Goal: Task Accomplishment & Management: Use online tool/utility

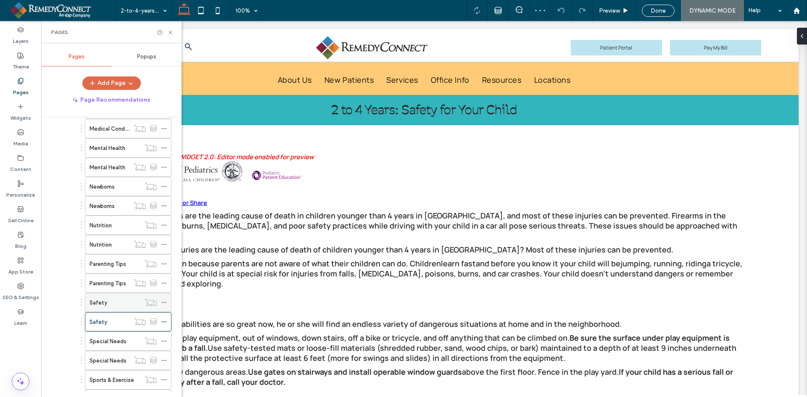
click at [112, 301] on div "Safety" at bounding box center [115, 302] width 51 height 9
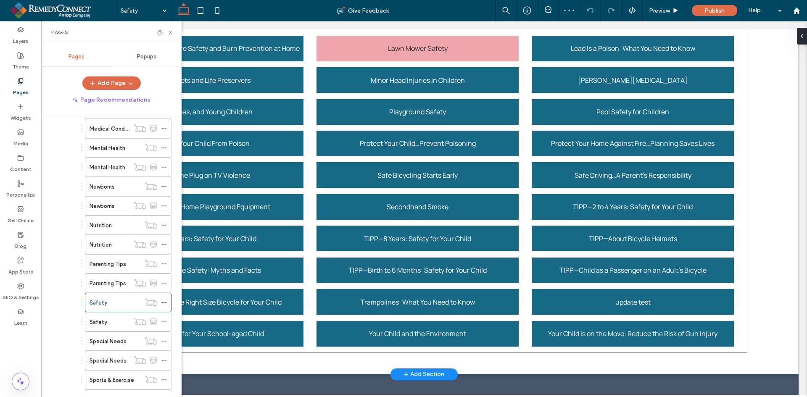
scroll to position [336, 0]
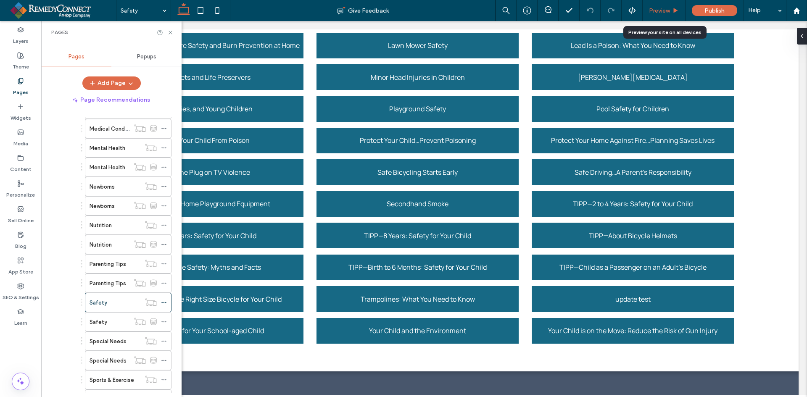
click at [657, 10] on span "Preview" at bounding box center [659, 10] width 21 height 7
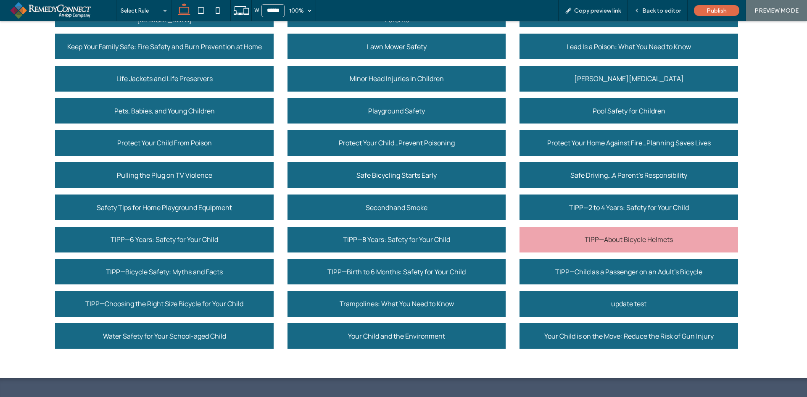
scroll to position [333, 0]
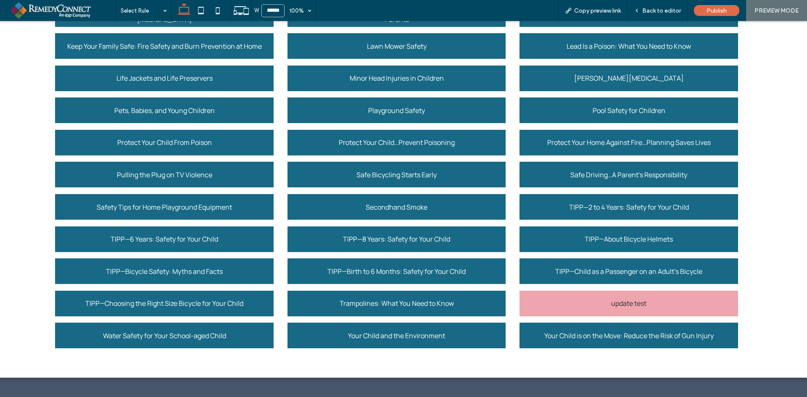
click at [582, 301] on div "update test" at bounding box center [629, 304] width 218 height 26
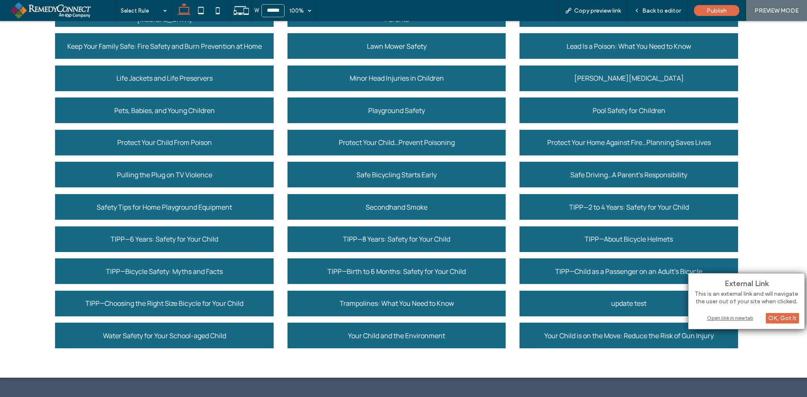
click at [729, 316] on div "Open link in new tab" at bounding box center [746, 318] width 105 height 9
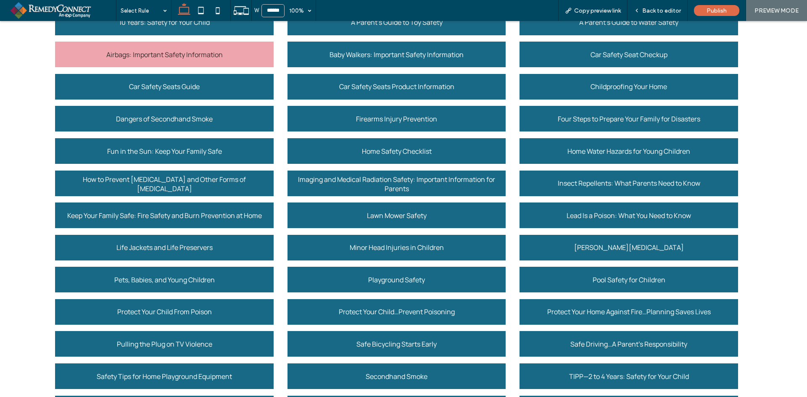
scroll to position [123, 0]
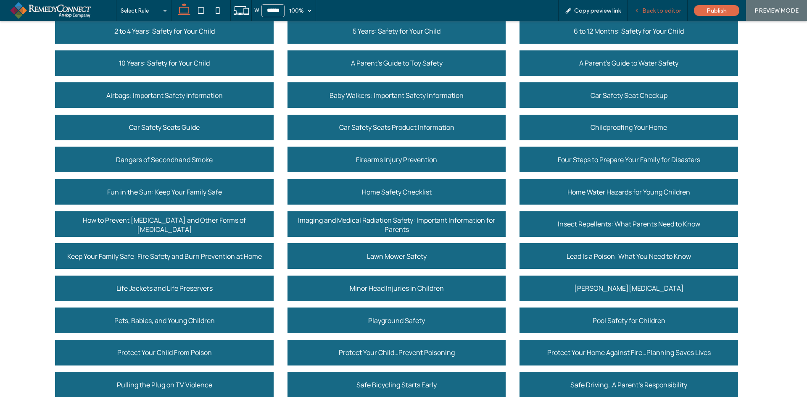
click at [648, 12] on span "Back to editor" at bounding box center [661, 10] width 39 height 7
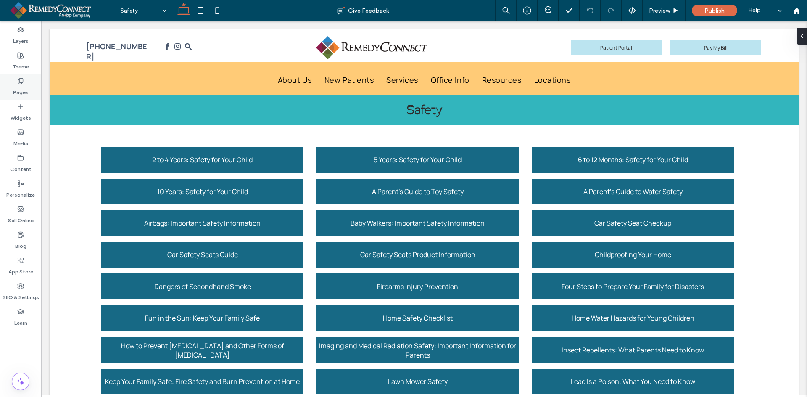
click at [20, 90] on label "Pages" at bounding box center [21, 90] width 16 height 12
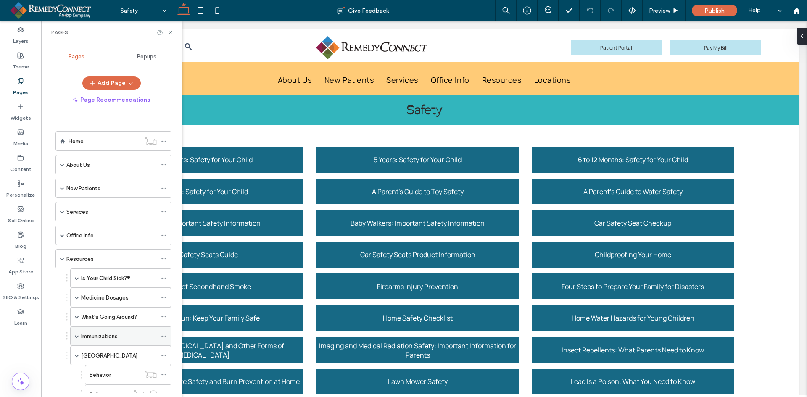
click at [93, 340] on label "Immunizations" at bounding box center [99, 336] width 37 height 15
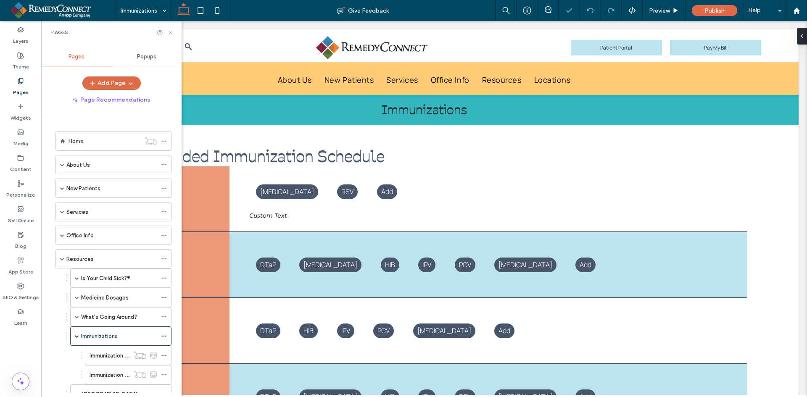
click at [170, 32] on use at bounding box center [170, 32] width 3 height 3
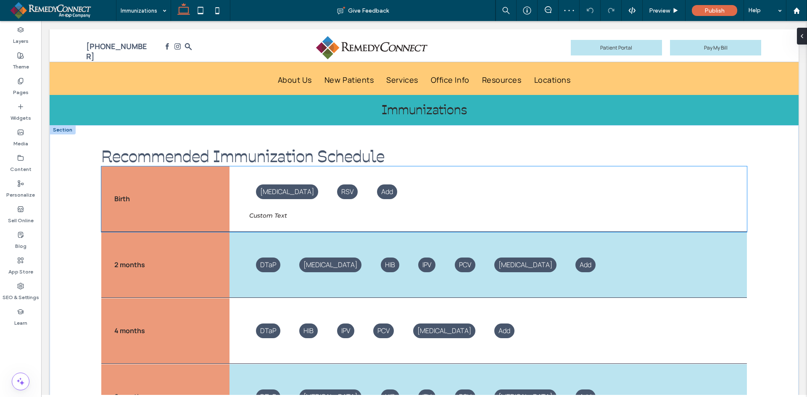
click at [258, 193] on div "[MEDICAL_DATA]" at bounding box center [287, 192] width 62 height 15
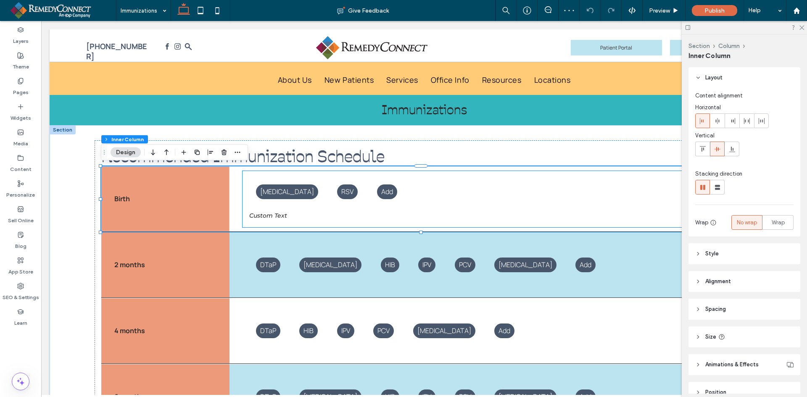
click at [269, 192] on span "[MEDICAL_DATA]" at bounding box center [287, 191] width 54 height 9
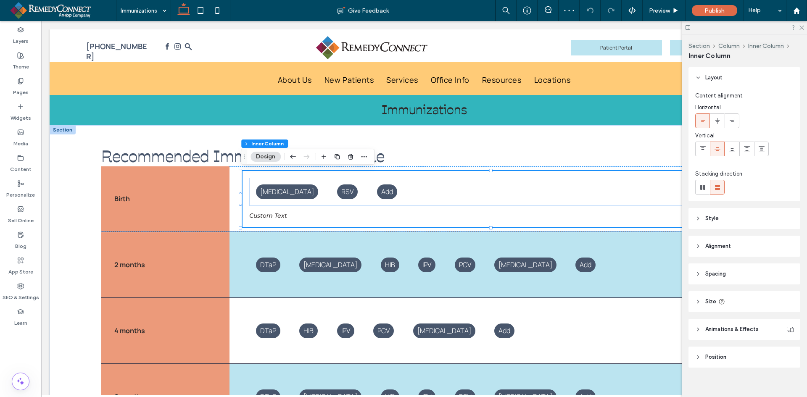
click at [269, 192] on span "[MEDICAL_DATA]" at bounding box center [287, 191] width 54 height 9
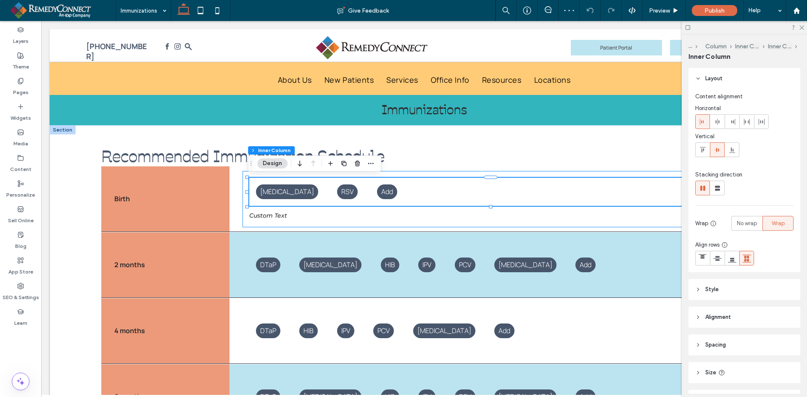
click at [269, 192] on span "[MEDICAL_DATA]" at bounding box center [287, 191] width 54 height 9
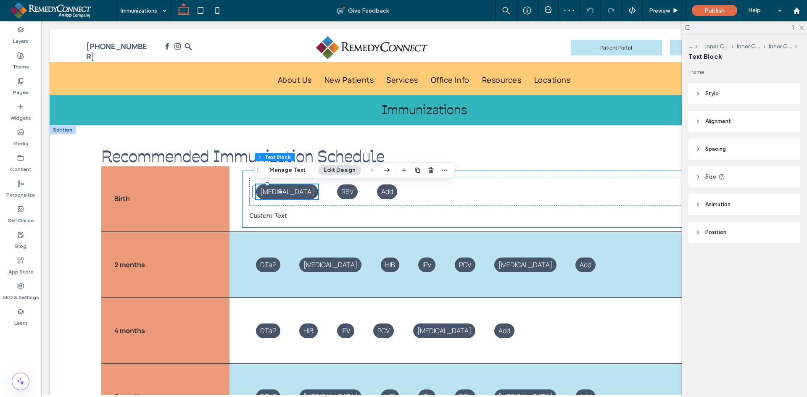
type input "**"
click at [269, 192] on span "[MEDICAL_DATA]" at bounding box center [287, 191] width 54 height 9
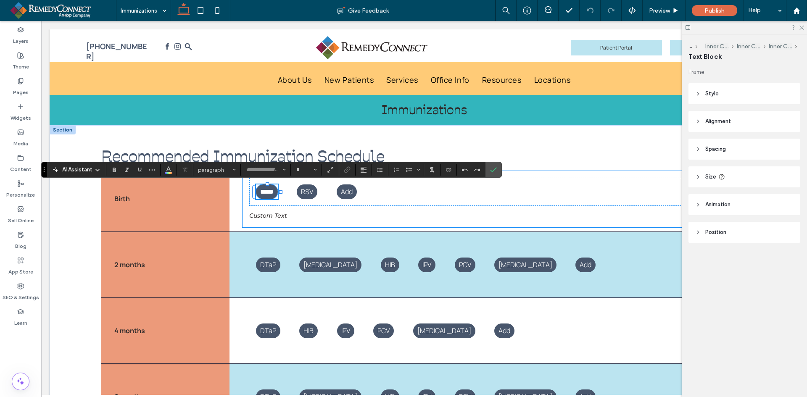
type input "*******"
type input "**"
click at [495, 170] on icon "Confirm" at bounding box center [493, 169] width 7 height 7
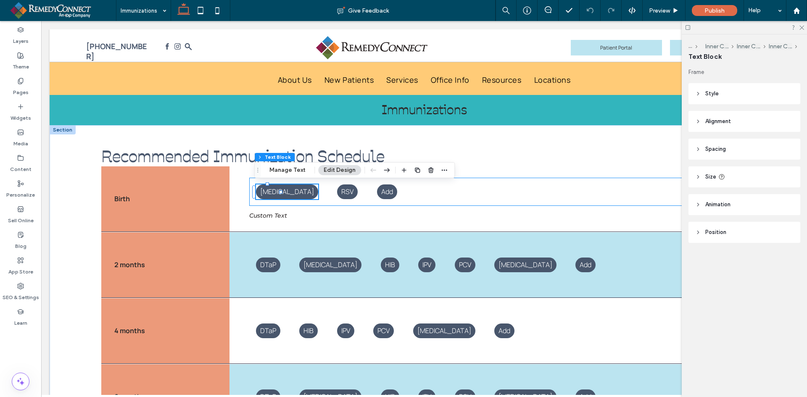
click at [293, 195] on div "[MEDICAL_DATA] RSV Add" at bounding box center [494, 192] width 491 height 29
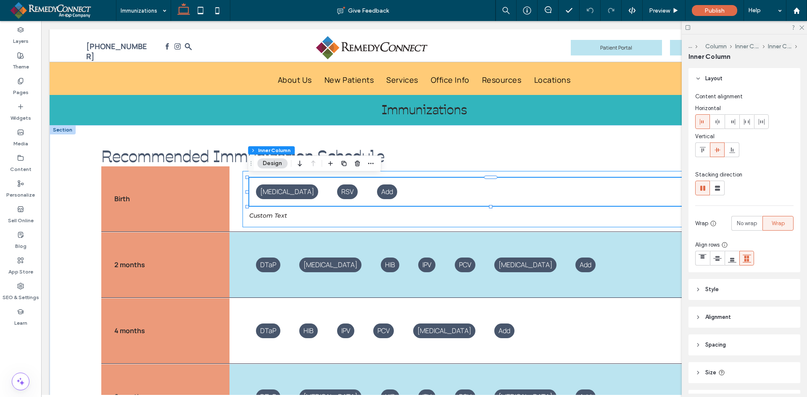
click at [243, 193] on div "[MEDICAL_DATA] RSV Add Custom Text" at bounding box center [495, 199] width 504 height 56
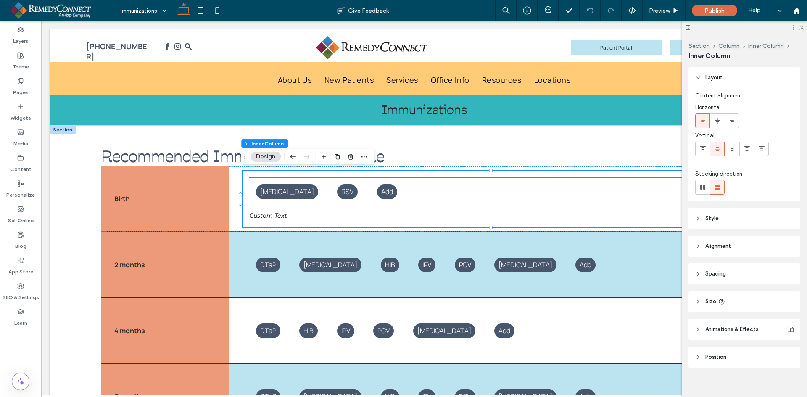
click at [263, 189] on span "[MEDICAL_DATA]" at bounding box center [287, 191] width 54 height 9
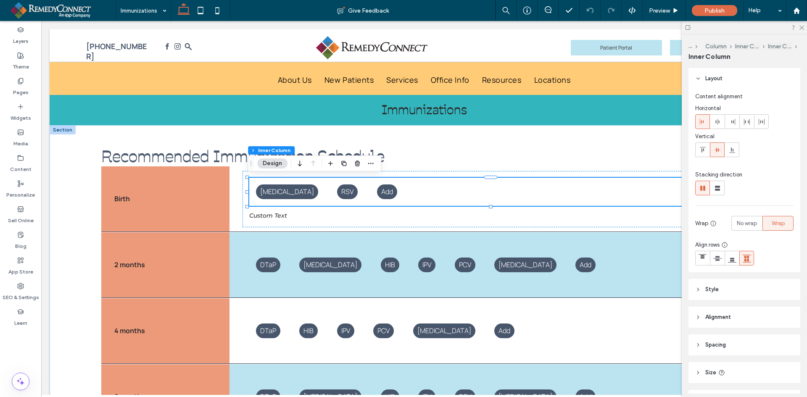
click at [263, 189] on span "[MEDICAL_DATA]" at bounding box center [287, 191] width 54 height 9
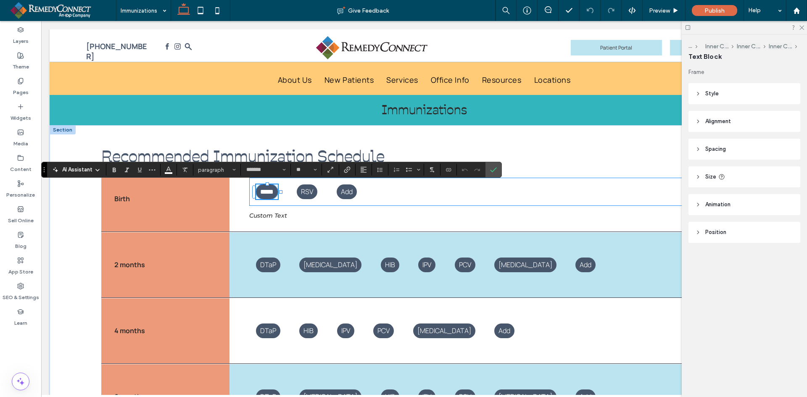
type input "**"
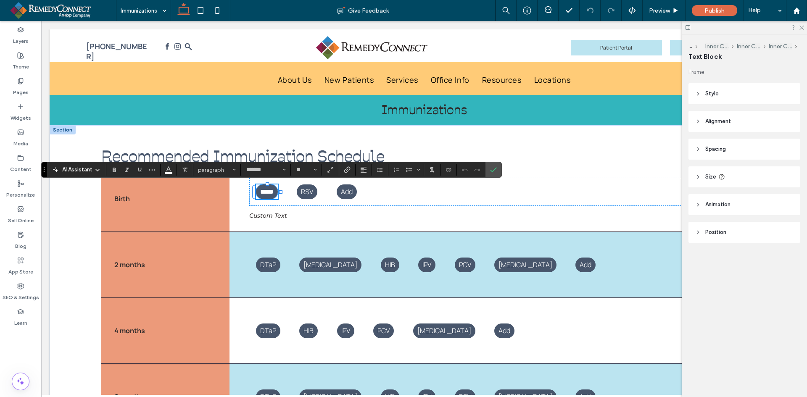
click at [418, 262] on div "IPV" at bounding box center [426, 265] width 17 height 15
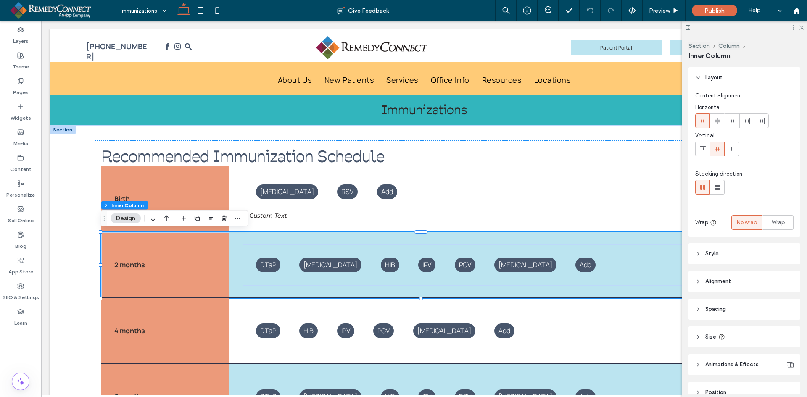
click at [418, 262] on div "IPV" at bounding box center [426, 265] width 17 height 15
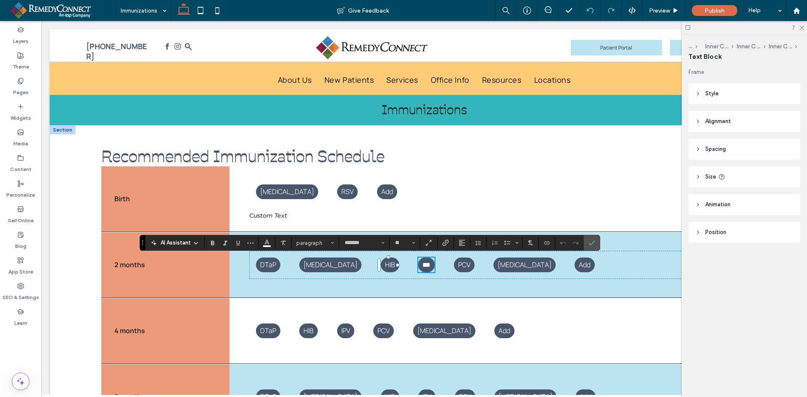
type input "**"
click at [591, 237] on span "Confirm" at bounding box center [590, 242] width 4 height 15
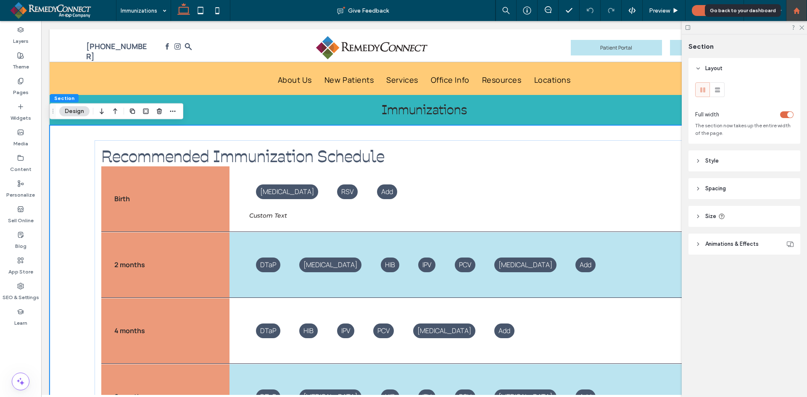
click at [794, 13] on icon at bounding box center [796, 10] width 7 height 7
